Goal: Navigation & Orientation: Find specific page/section

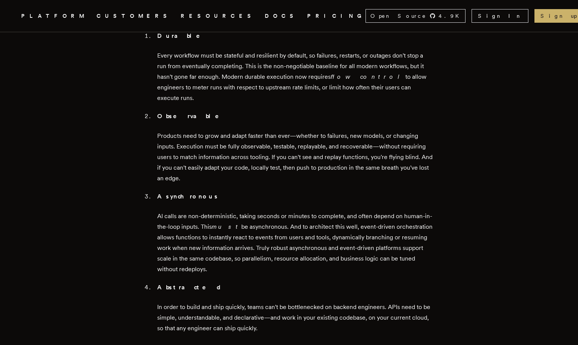
scroll to position [719, 0]
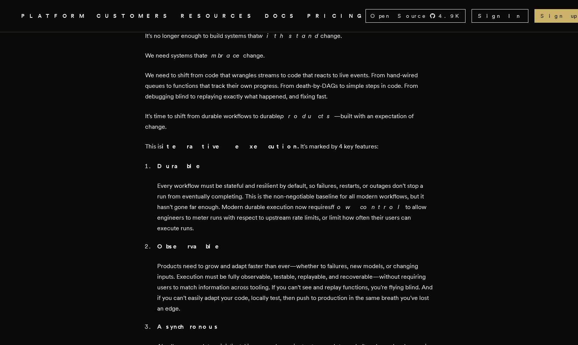
click at [120, 13] on link "CUSTOMERS" at bounding box center [134, 15] width 75 height 9
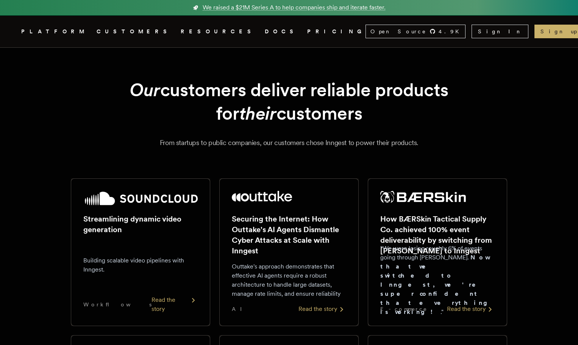
click at [543, 35] on link "Sign up →" at bounding box center [566, 32] width 64 height 14
